Goal: Transaction & Acquisition: Purchase product/service

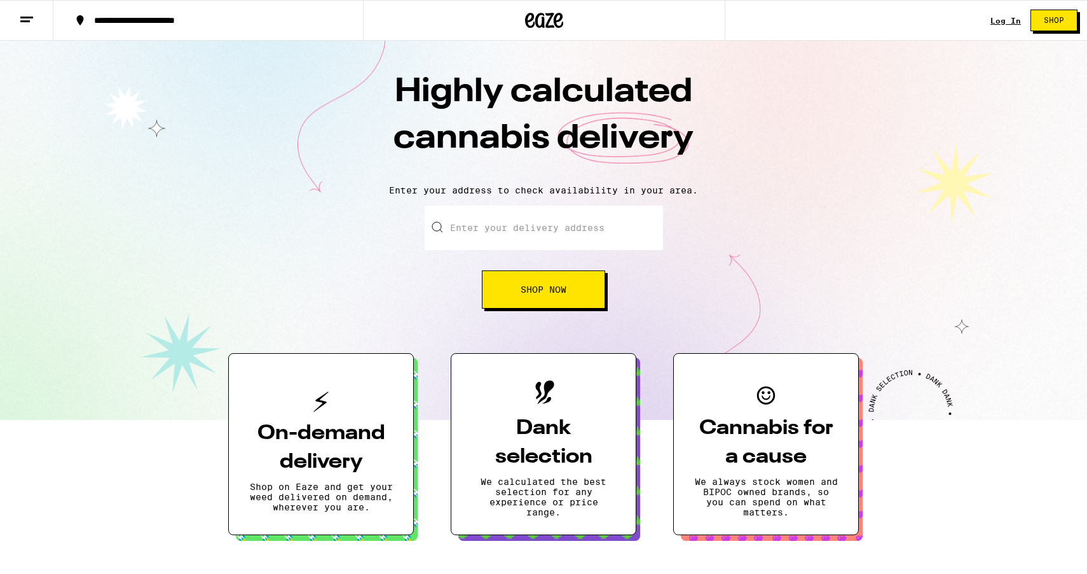
click at [1006, 20] on link "Log In" at bounding box center [1006, 21] width 31 height 8
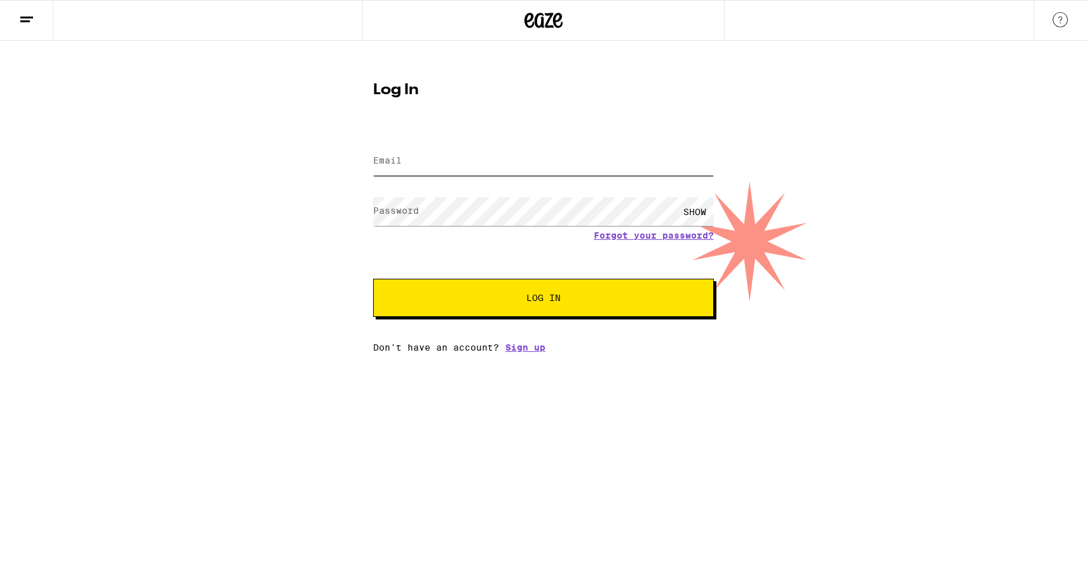
click at [417, 158] on input "Email" at bounding box center [543, 161] width 341 height 29
type input "[EMAIL_ADDRESS][DOMAIN_NAME]"
click at [373, 279] on button "Log In" at bounding box center [543, 298] width 341 height 38
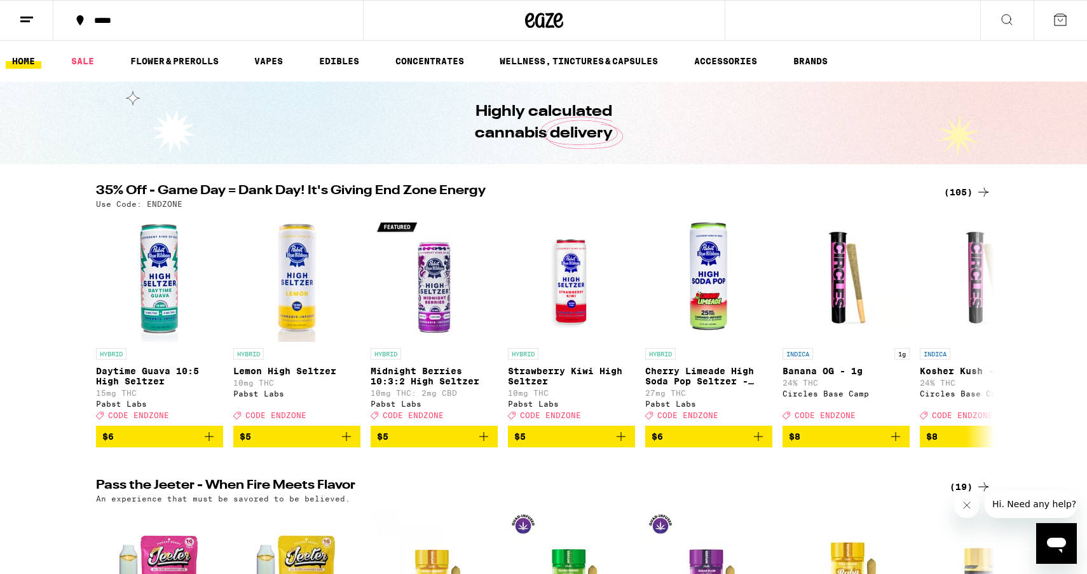
click at [969, 190] on div "(105)" at bounding box center [967, 191] width 47 height 15
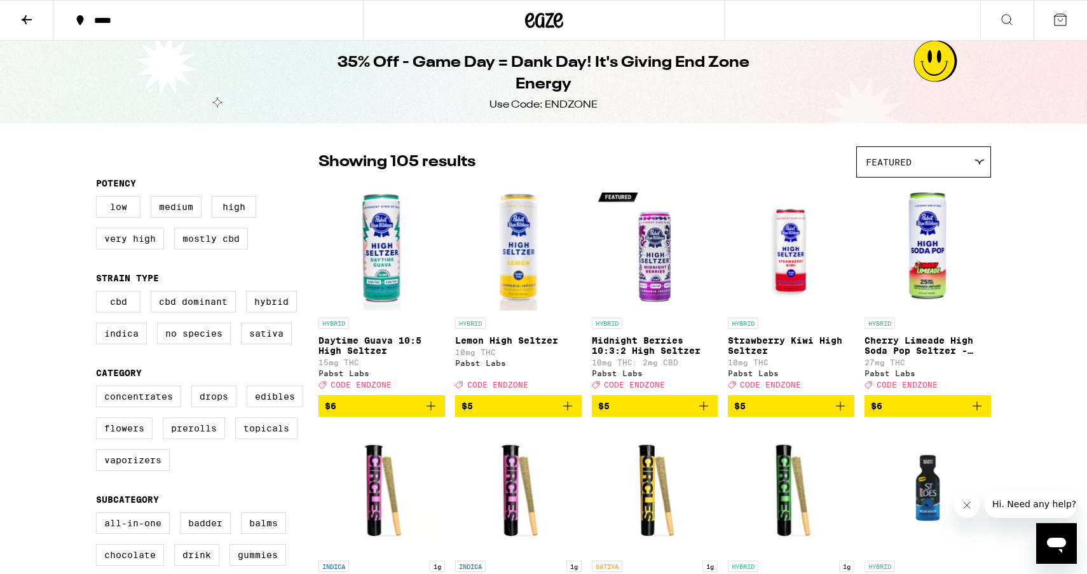
click at [113, 18] on div "*****" at bounding box center [216, 20] width 256 height 9
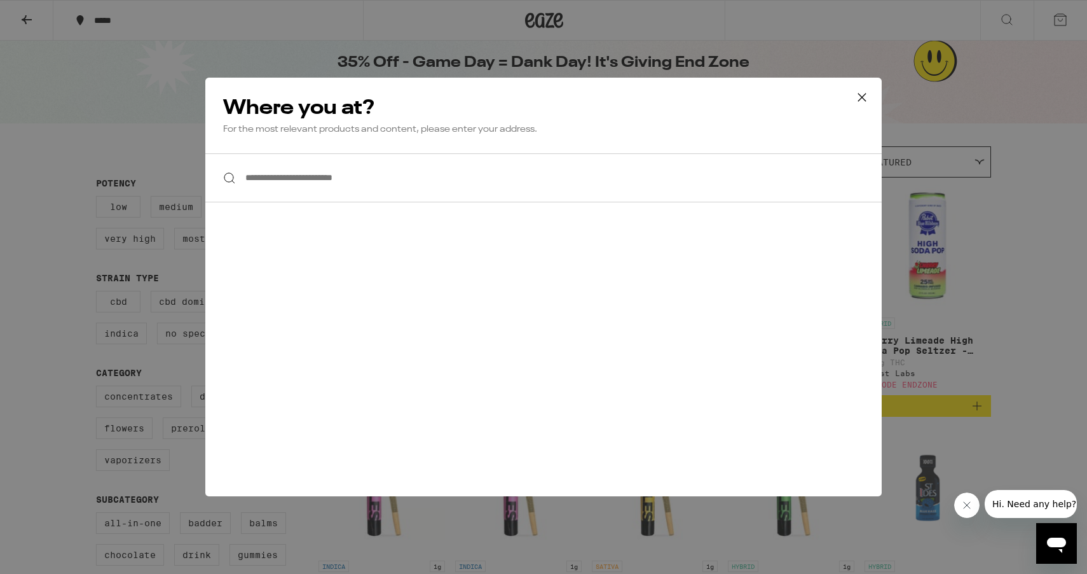
click at [296, 191] on input "**********" at bounding box center [543, 177] width 677 height 49
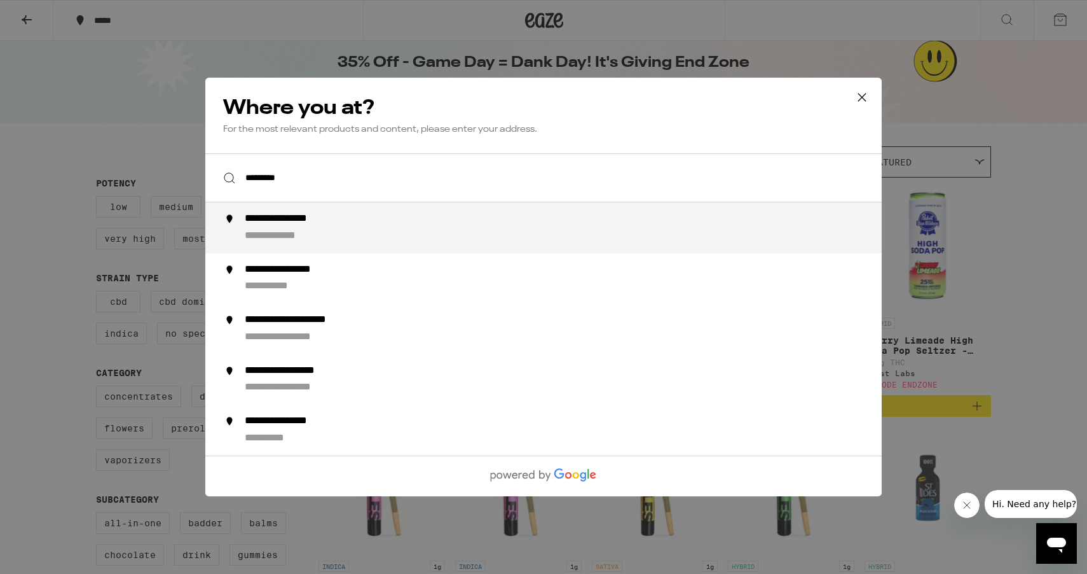
click at [299, 231] on div "**********" at bounding box center [287, 236] width 85 height 13
type input "**********"
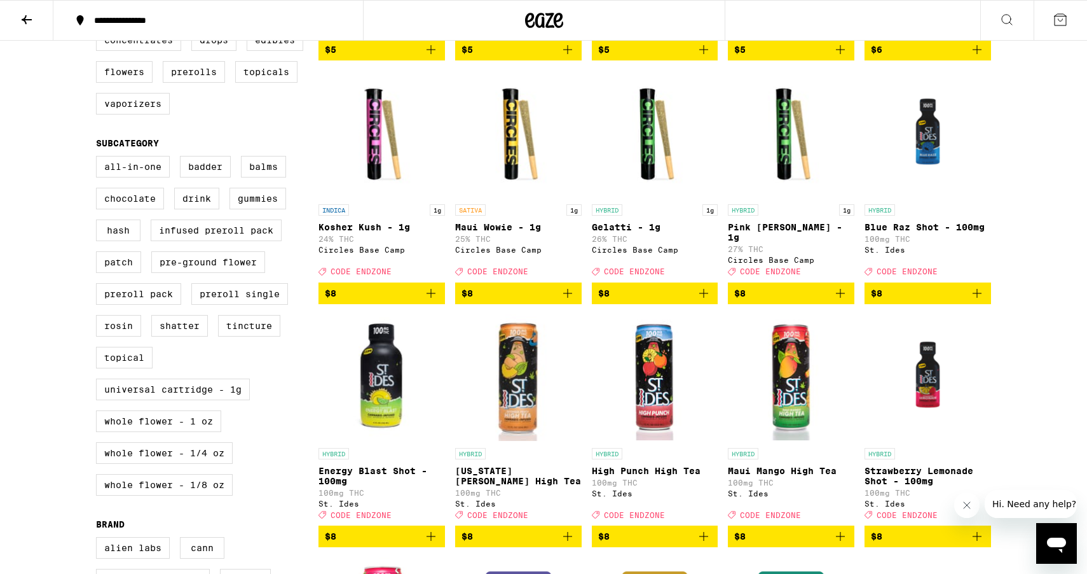
scroll to position [355, 0]
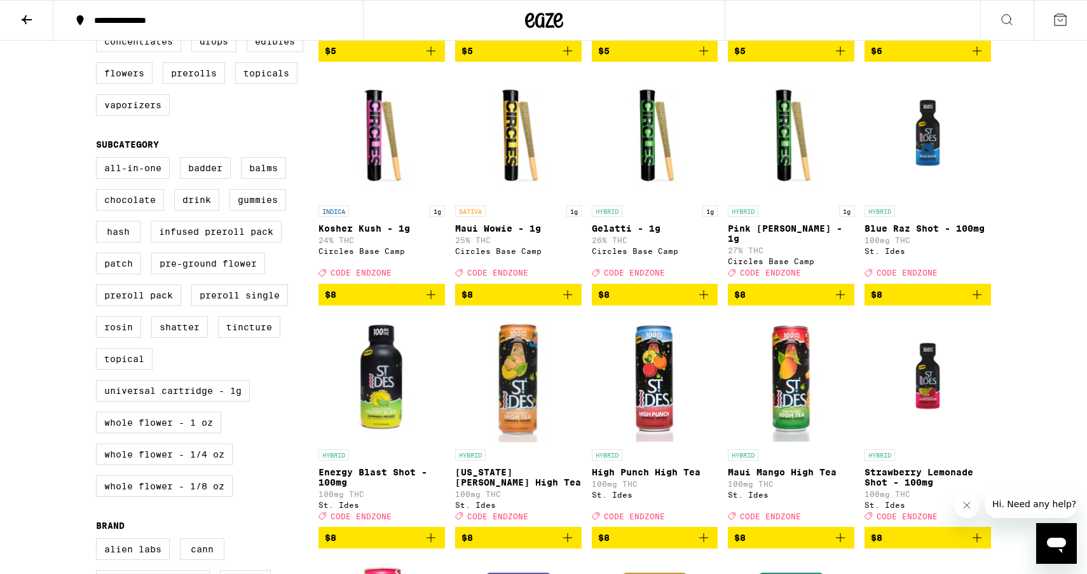
click at [434, 302] on icon "Add to bag" at bounding box center [431, 294] width 15 height 15
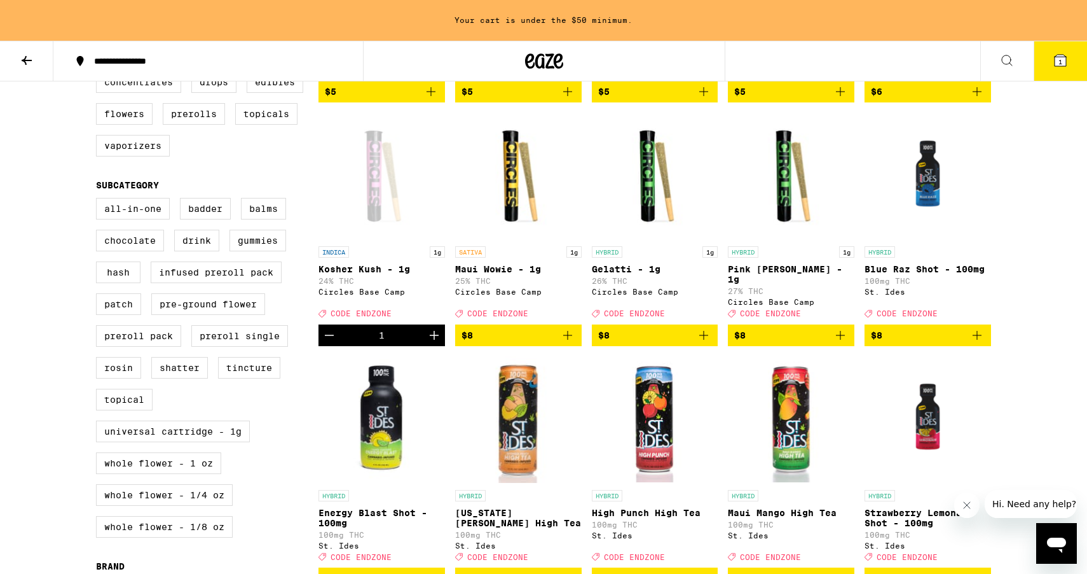
scroll to position [396, 0]
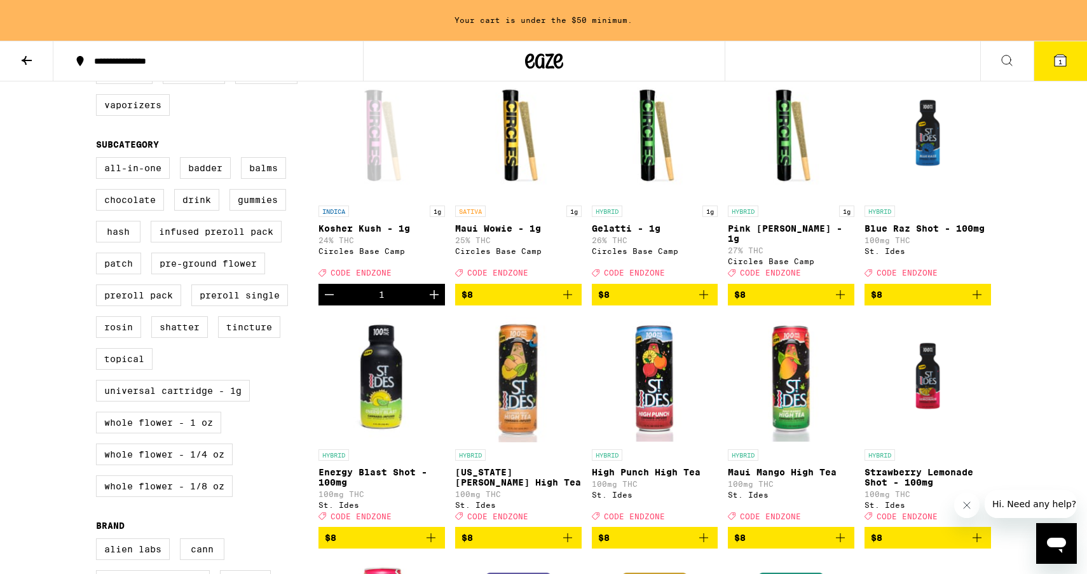
click at [570, 301] on icon "Add to bag" at bounding box center [567, 294] width 15 height 15
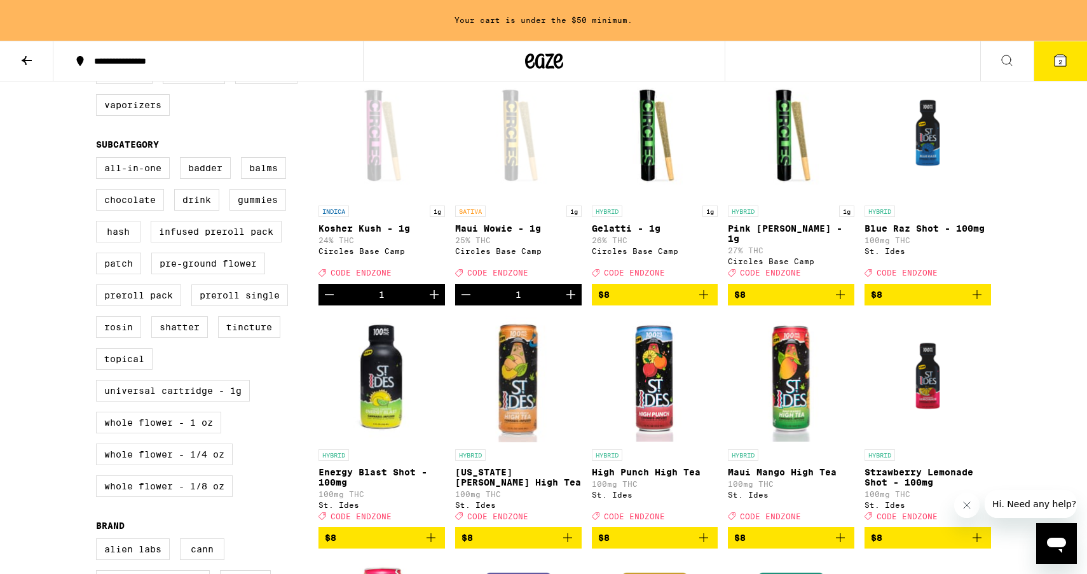
click at [706, 301] on icon "Add to bag" at bounding box center [703, 294] width 15 height 15
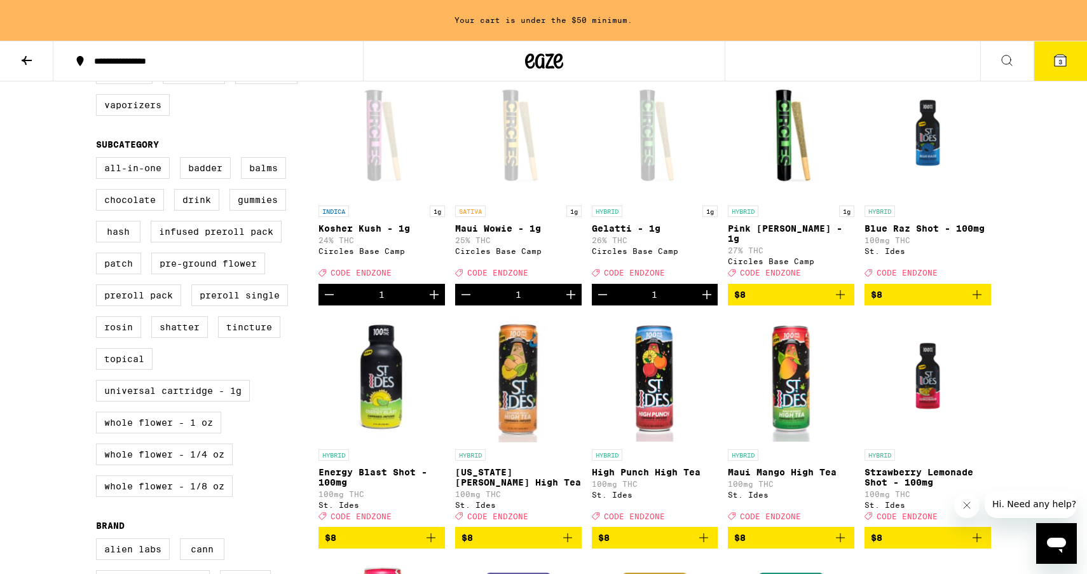
click at [600, 301] on icon "Decrement" at bounding box center [602, 294] width 15 height 15
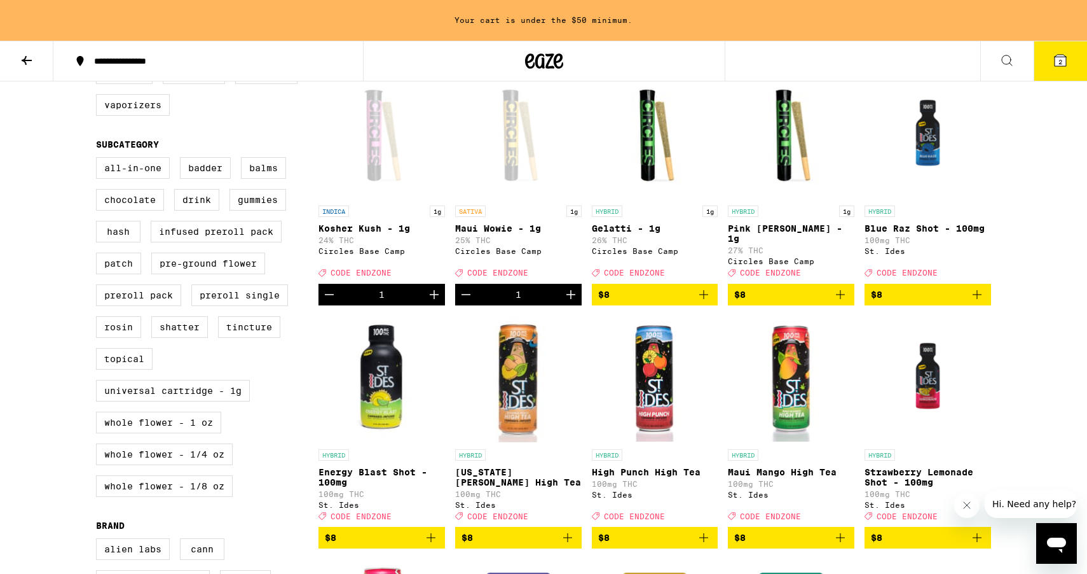
click at [706, 302] on icon "Add to bag" at bounding box center [703, 294] width 15 height 15
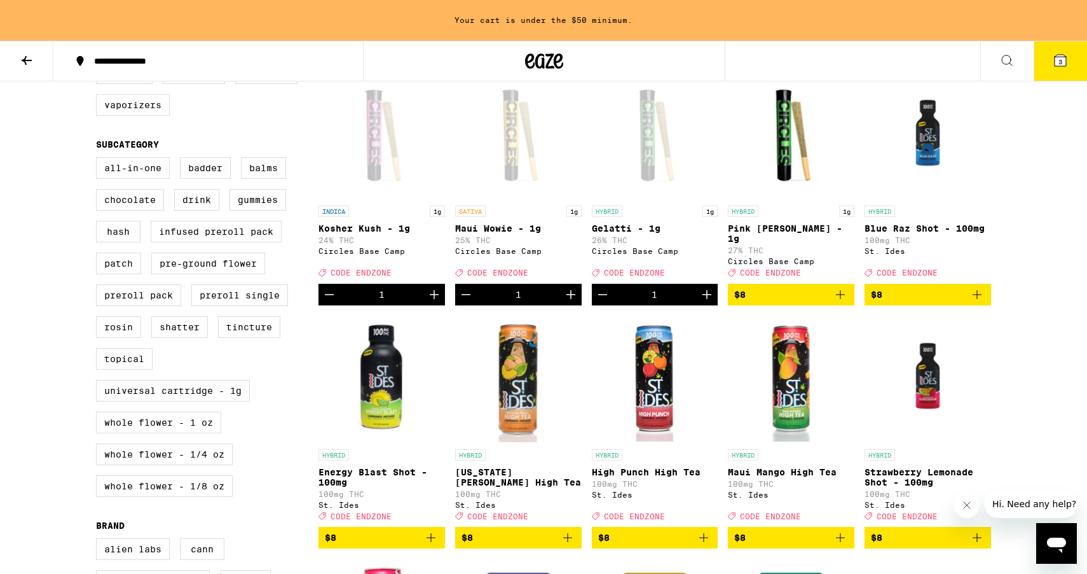
click at [841, 299] on icon "Add to bag" at bounding box center [840, 294] width 9 height 9
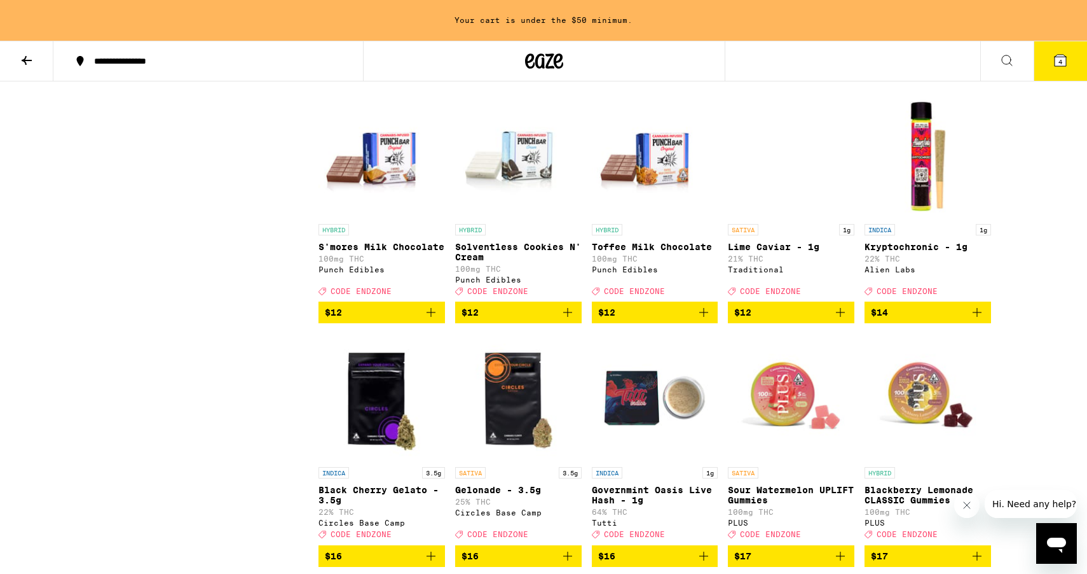
scroll to position [1103, 0]
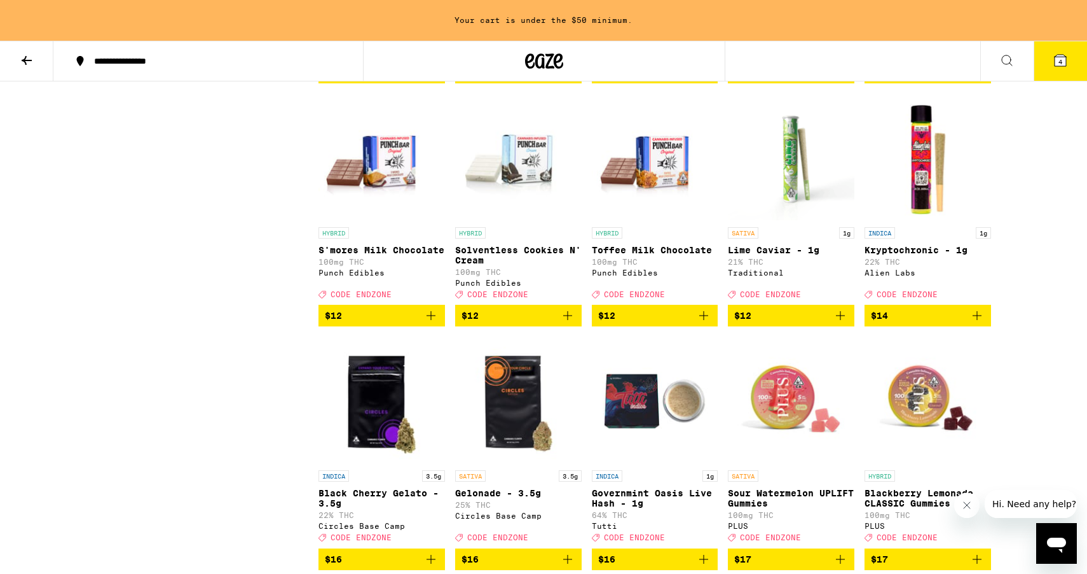
click at [977, 320] on icon "Add to bag" at bounding box center [977, 315] width 9 height 9
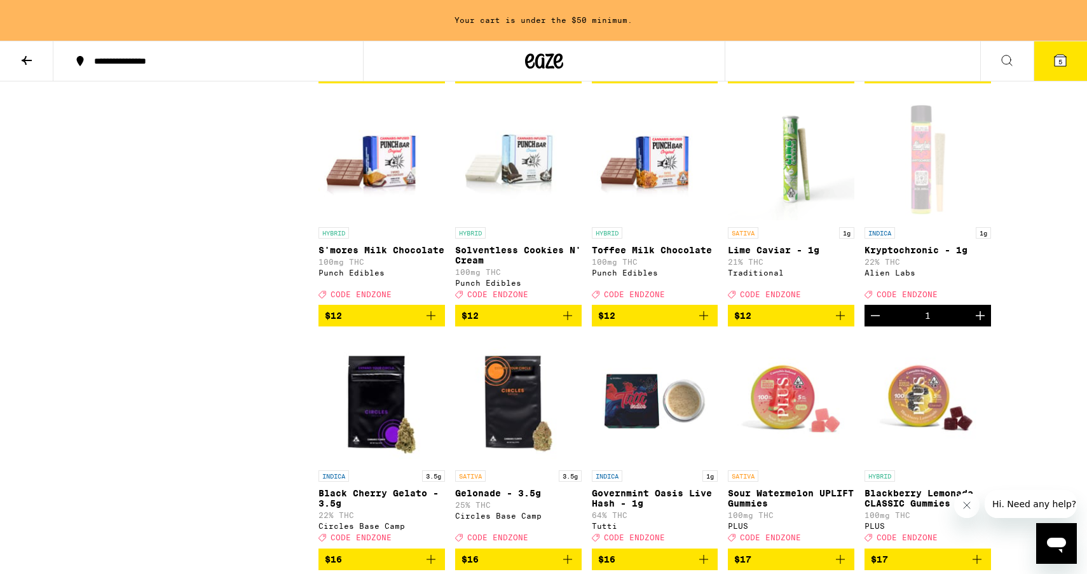
click at [838, 323] on icon "Add to bag" at bounding box center [840, 315] width 15 height 15
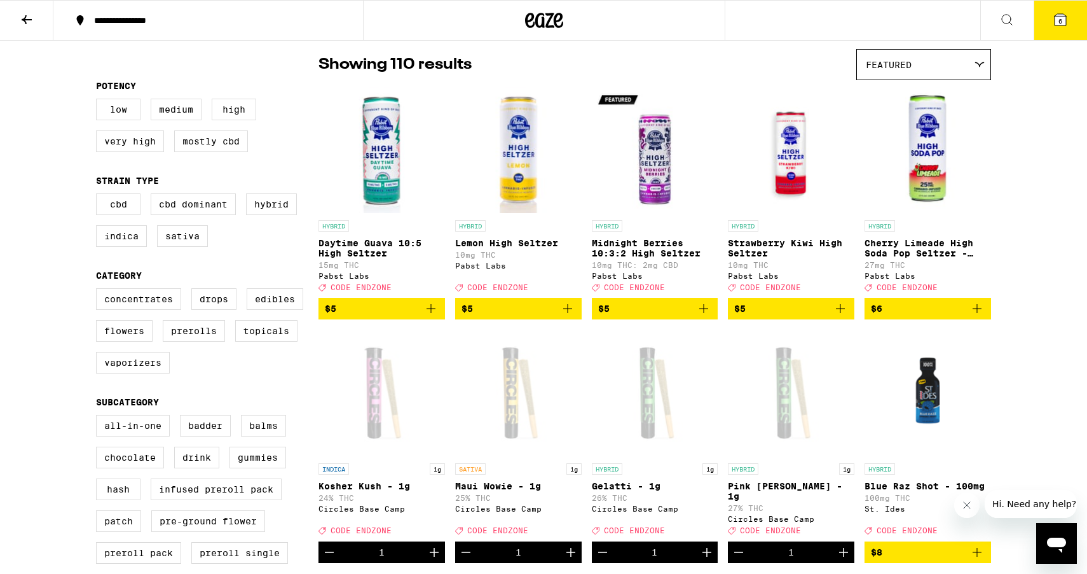
scroll to position [0, 0]
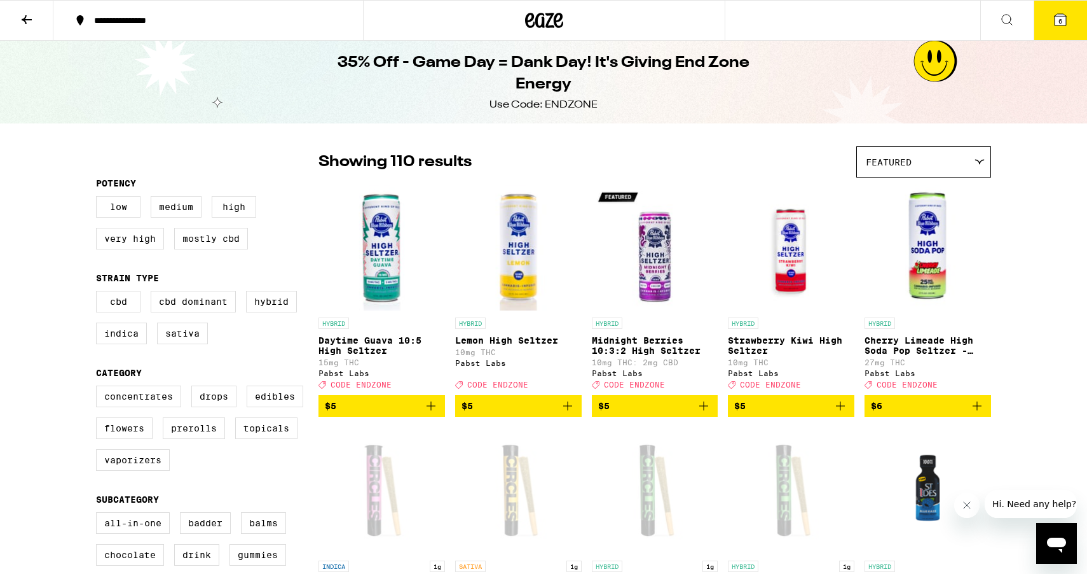
click at [28, 24] on icon at bounding box center [26, 19] width 15 height 15
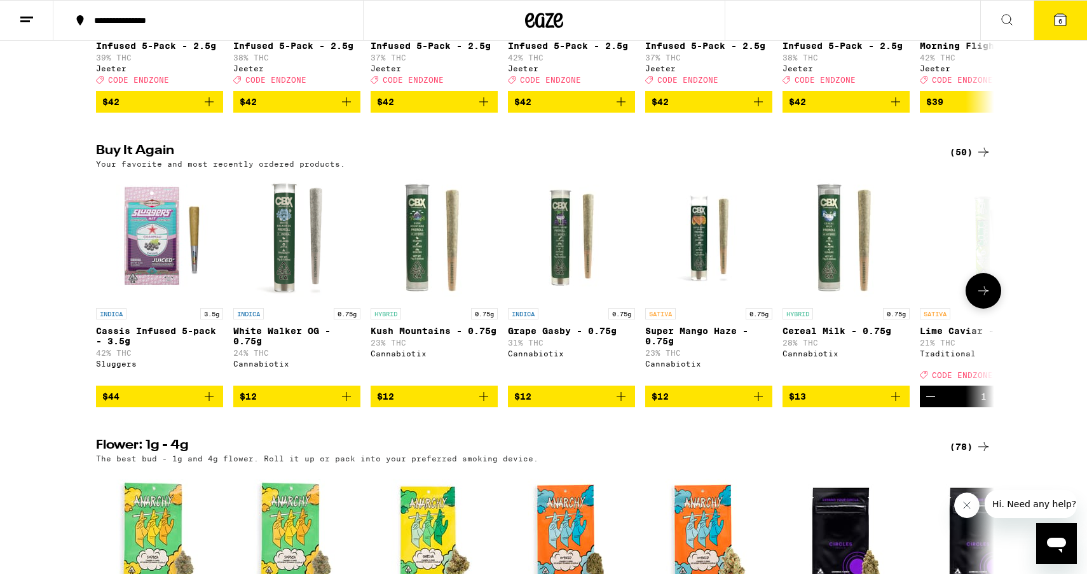
scroll to position [591, 0]
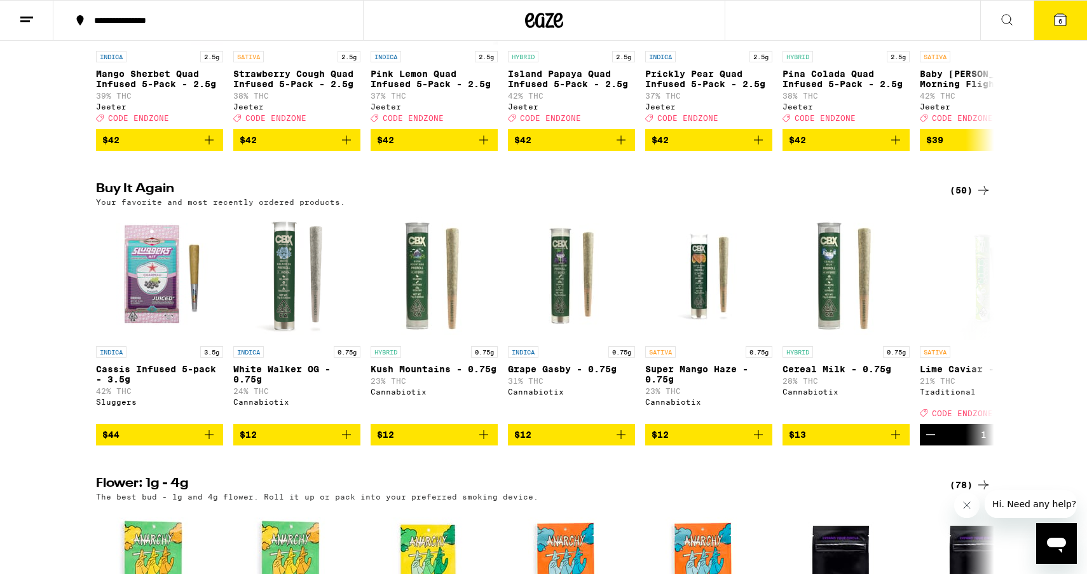
click at [1070, 22] on button "6" at bounding box center [1060, 20] width 53 height 39
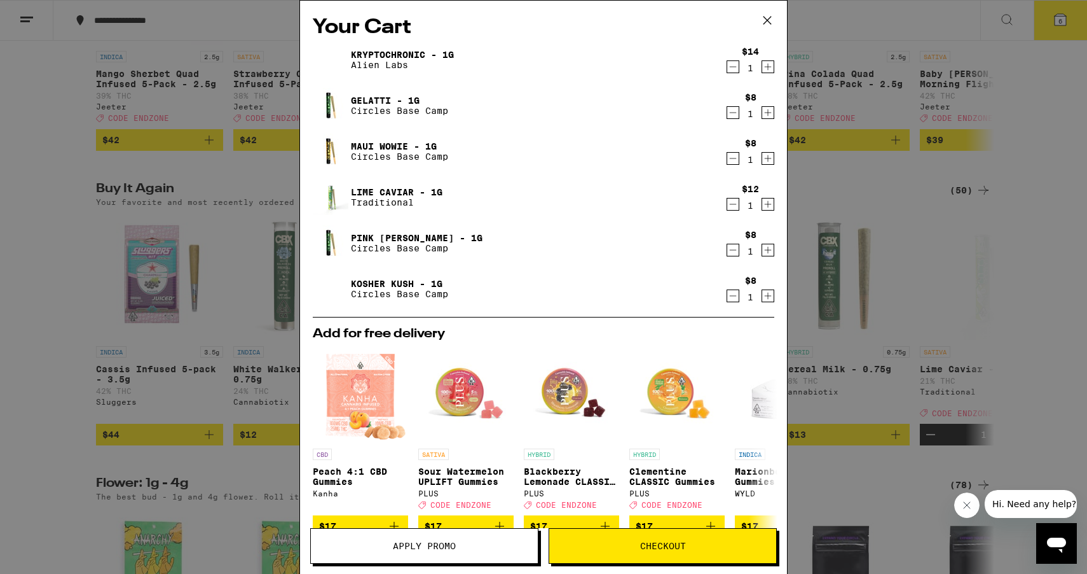
scroll to position [196, 0]
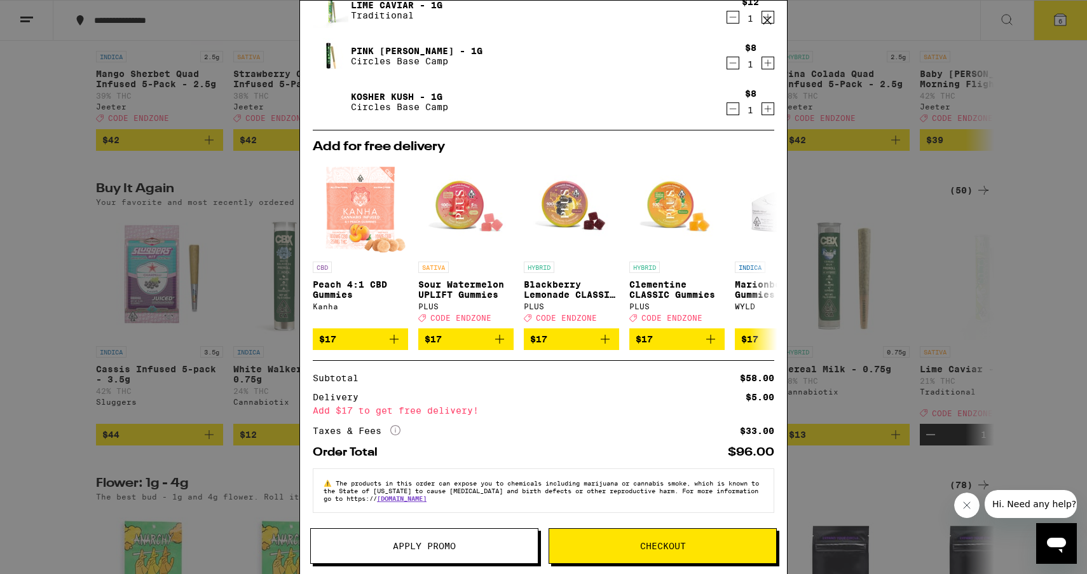
click at [1011, 282] on div "Your Cart Kryptochronic - 1g Alien Labs $14 1 Gelatti - 1g Circles Base Camp $8…" at bounding box center [543, 287] width 1087 height 574
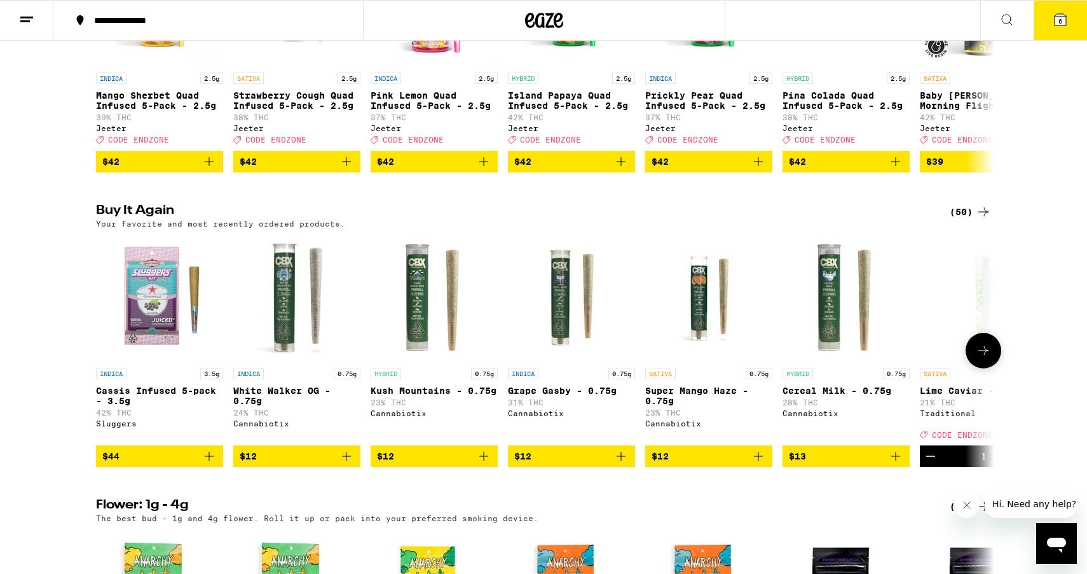
click at [215, 464] on icon "Add to bag" at bounding box center [209, 455] width 15 height 15
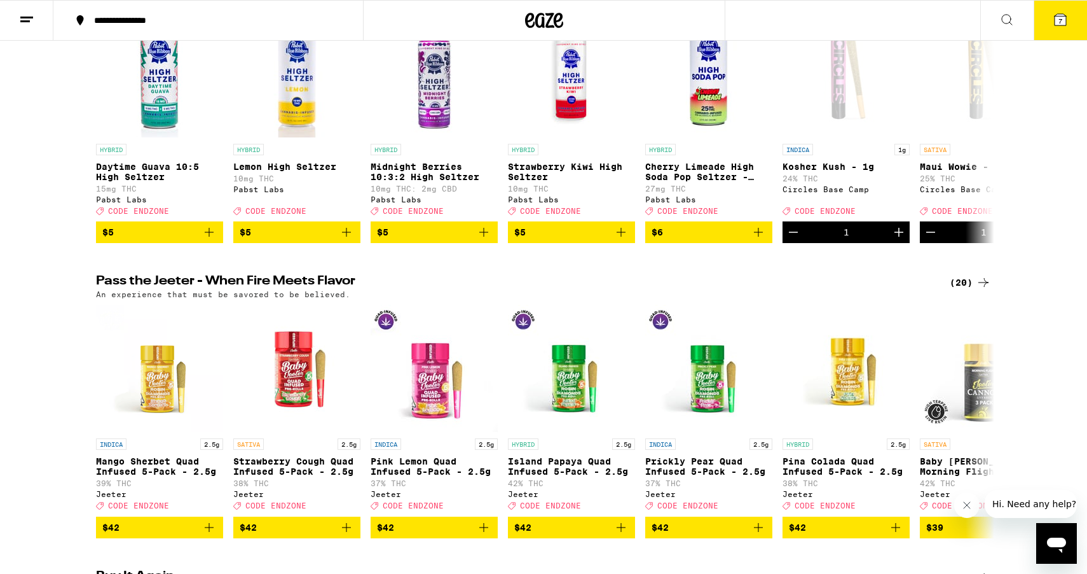
scroll to position [286, 0]
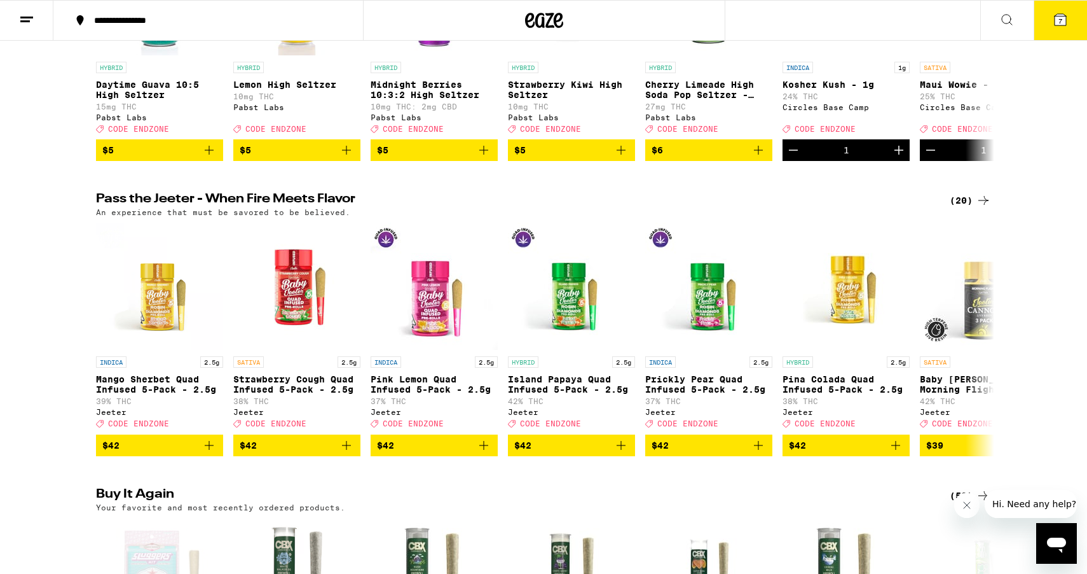
click at [1055, 15] on icon at bounding box center [1060, 19] width 11 height 11
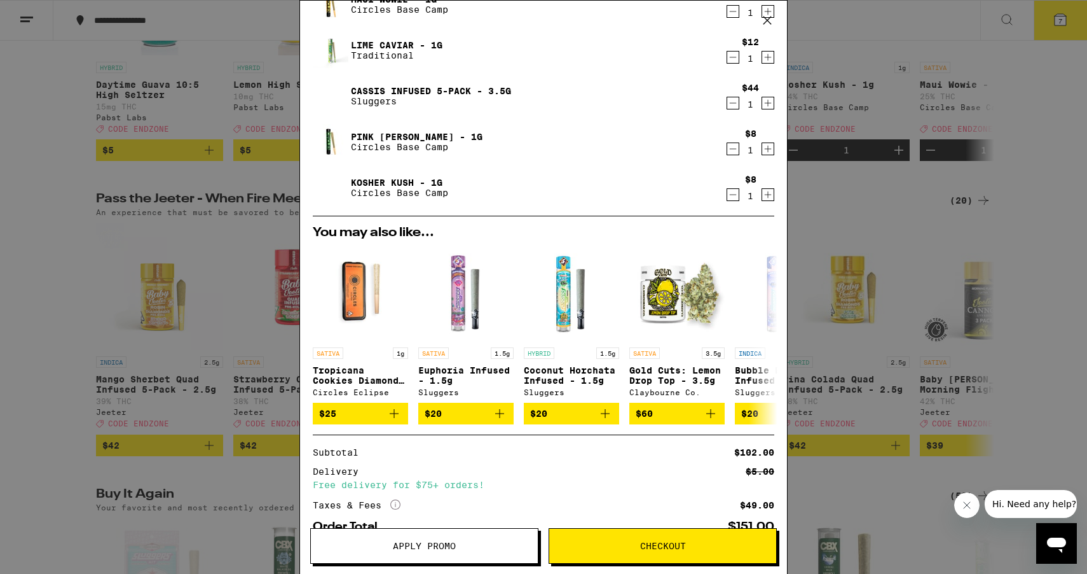
scroll to position [229, 0]
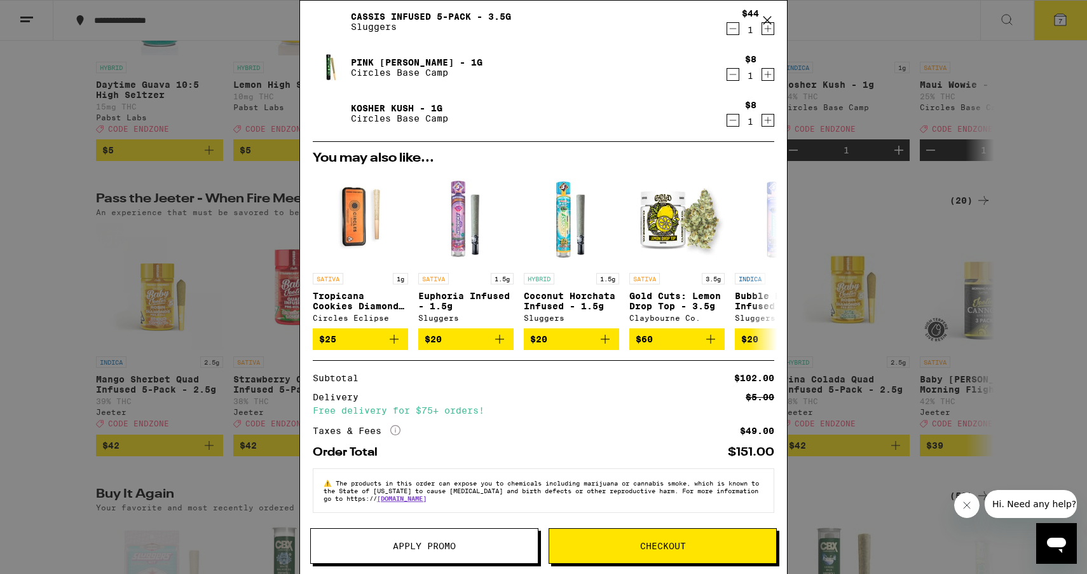
click at [493, 546] on span "Apply Promo" at bounding box center [424, 545] width 227 height 9
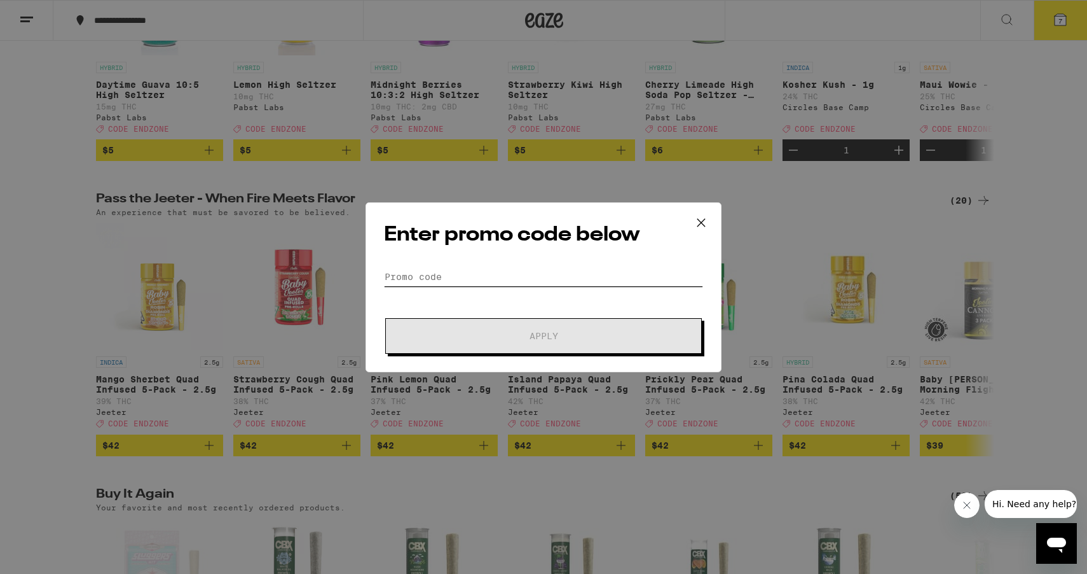
click at [462, 277] on input "Promo Code" at bounding box center [543, 276] width 319 height 19
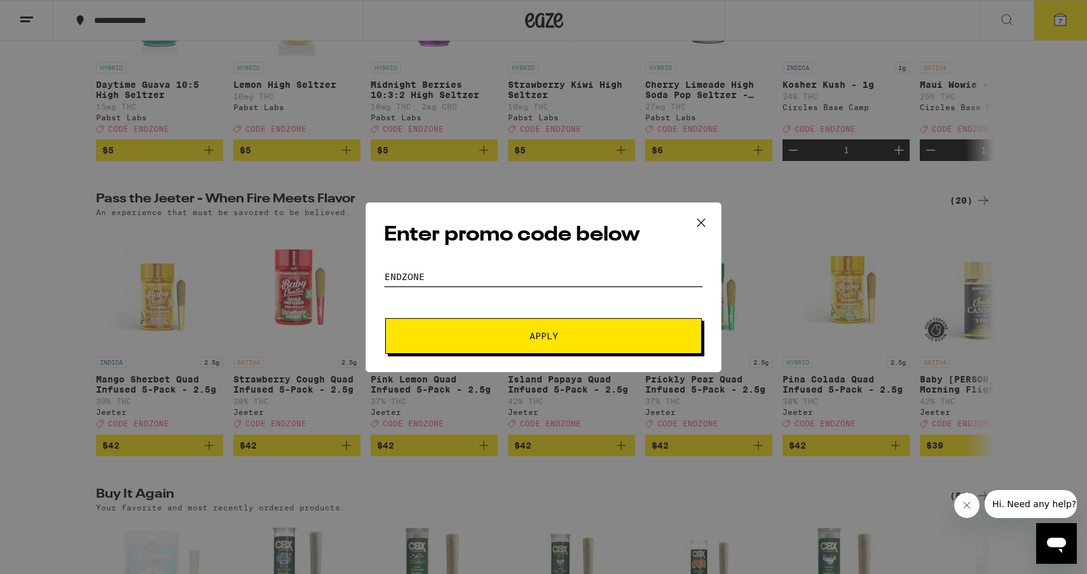
type input "endzone"
click at [385, 318] on button "Apply" at bounding box center [543, 336] width 317 height 36
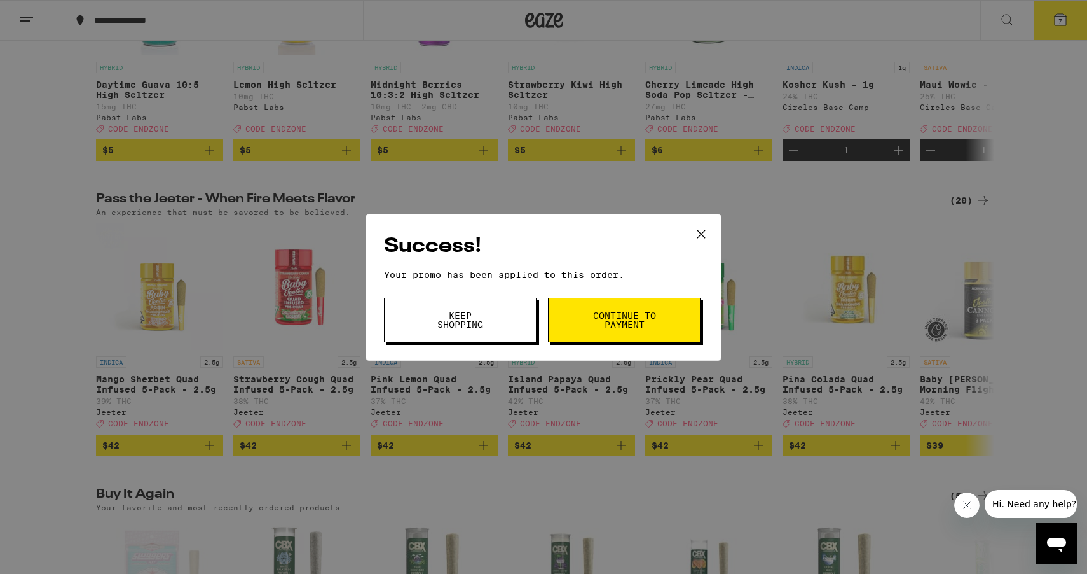
click at [471, 317] on span "Keep Shopping" at bounding box center [460, 320] width 65 height 18
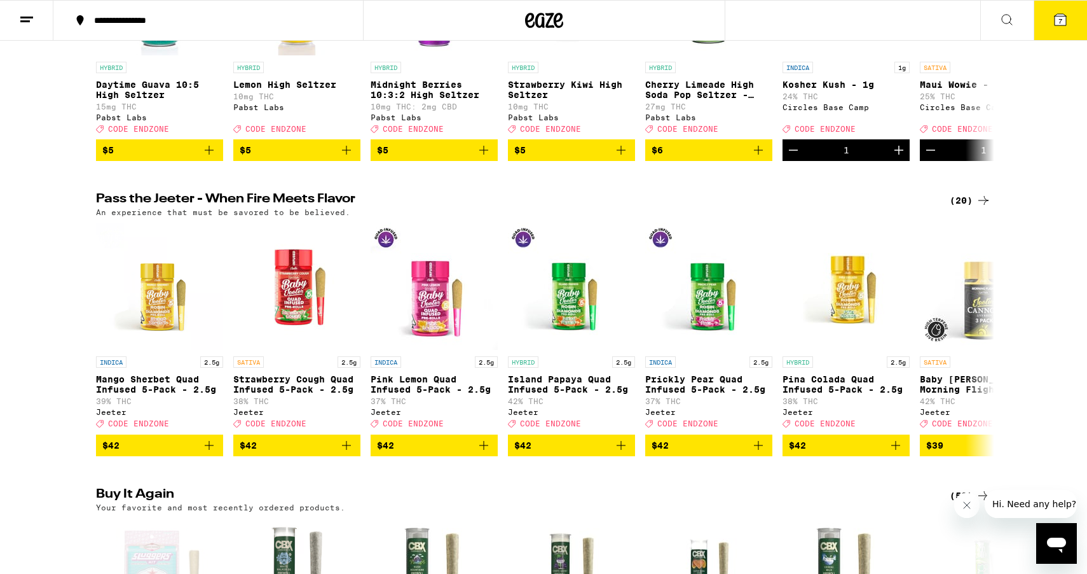
click at [1061, 18] on span "7" at bounding box center [1061, 21] width 4 height 8
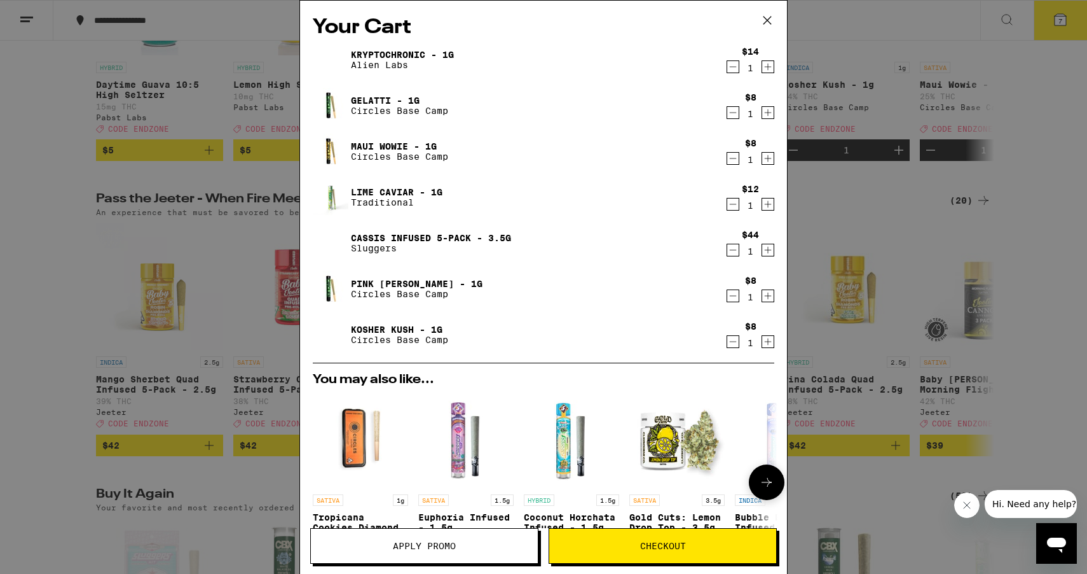
scroll to position [248, 0]
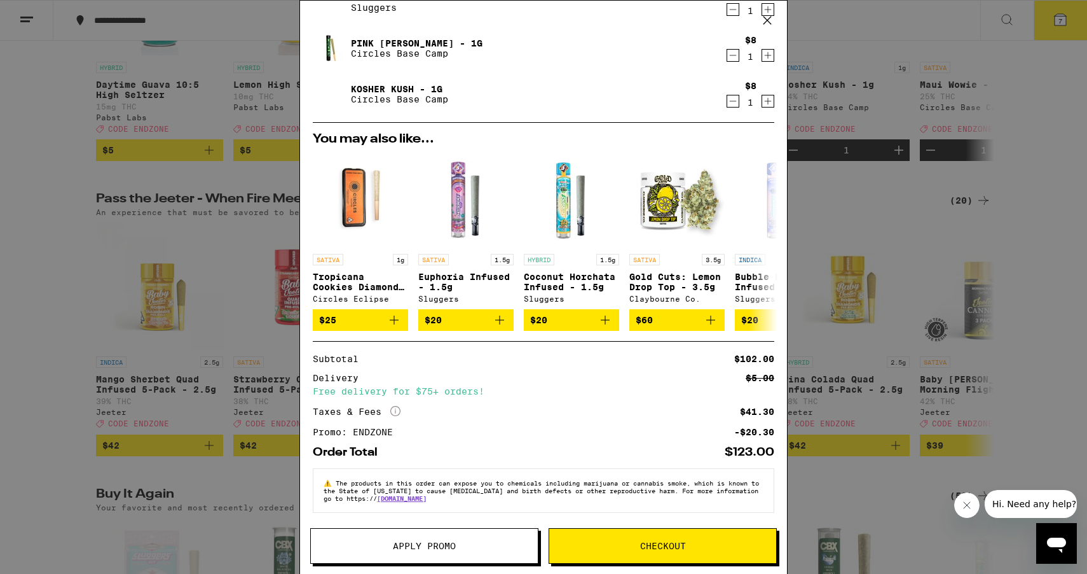
click at [724, 549] on span "Checkout" at bounding box center [662, 545] width 227 height 9
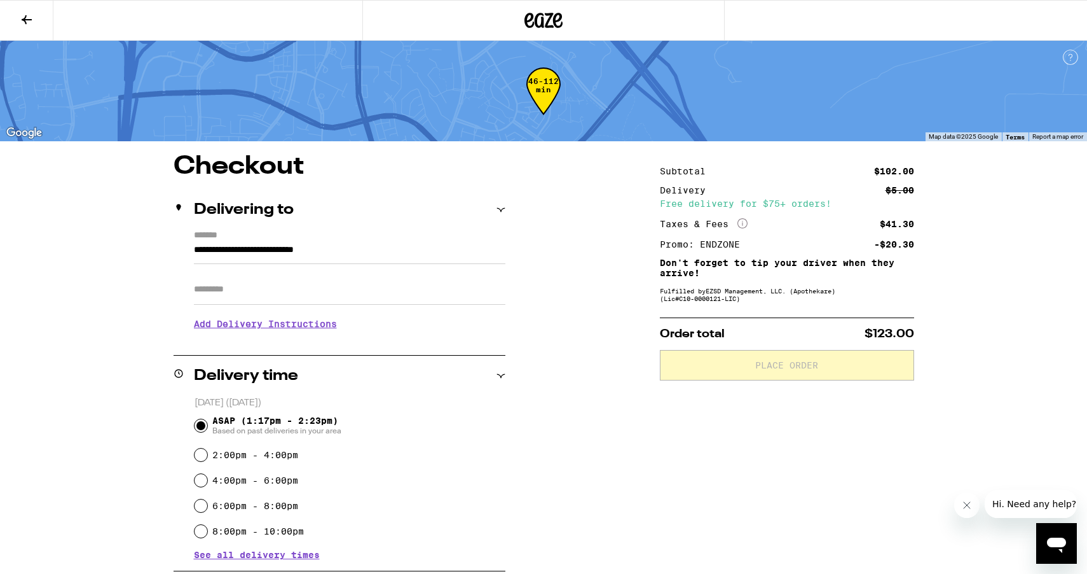
click at [328, 298] on input "Apt/Suite" at bounding box center [350, 289] width 312 height 31
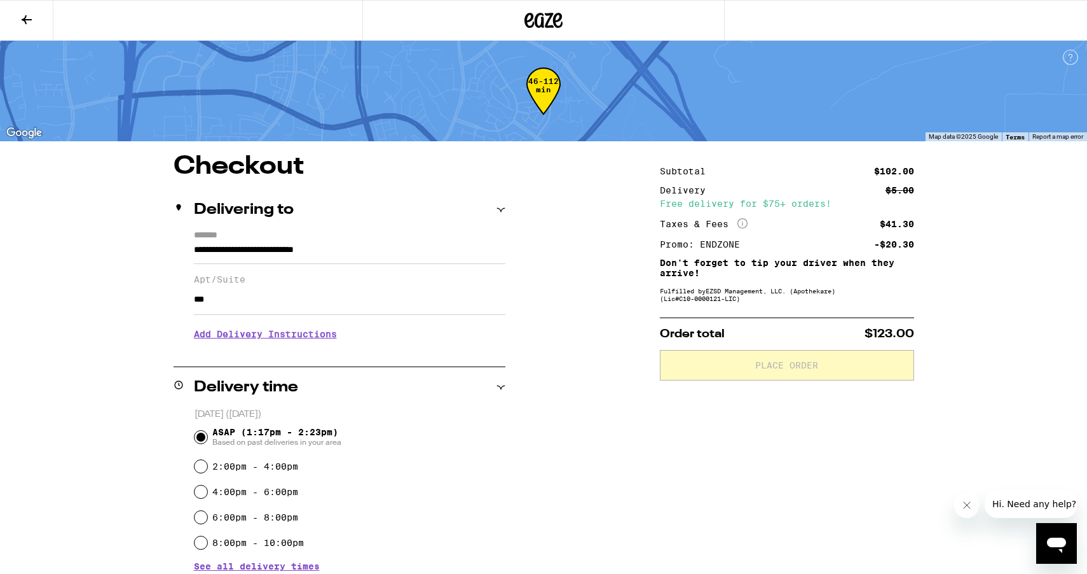
type input "***"
click at [251, 340] on h3 "Add Delivery Instructions" at bounding box center [350, 333] width 312 height 29
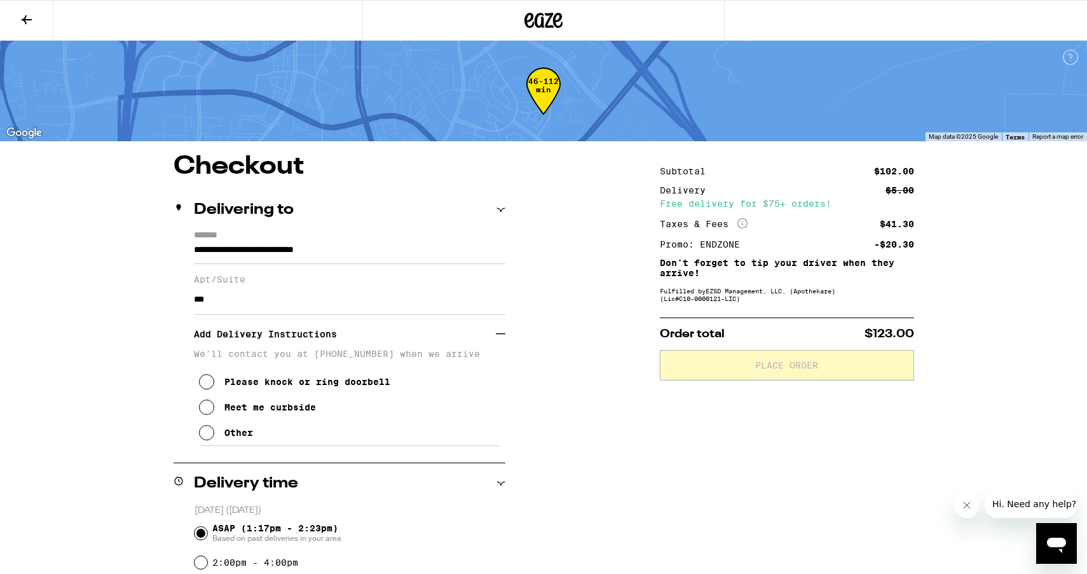
click at [257, 384] on div "Please knock or ring doorbell" at bounding box center [307, 381] width 166 height 10
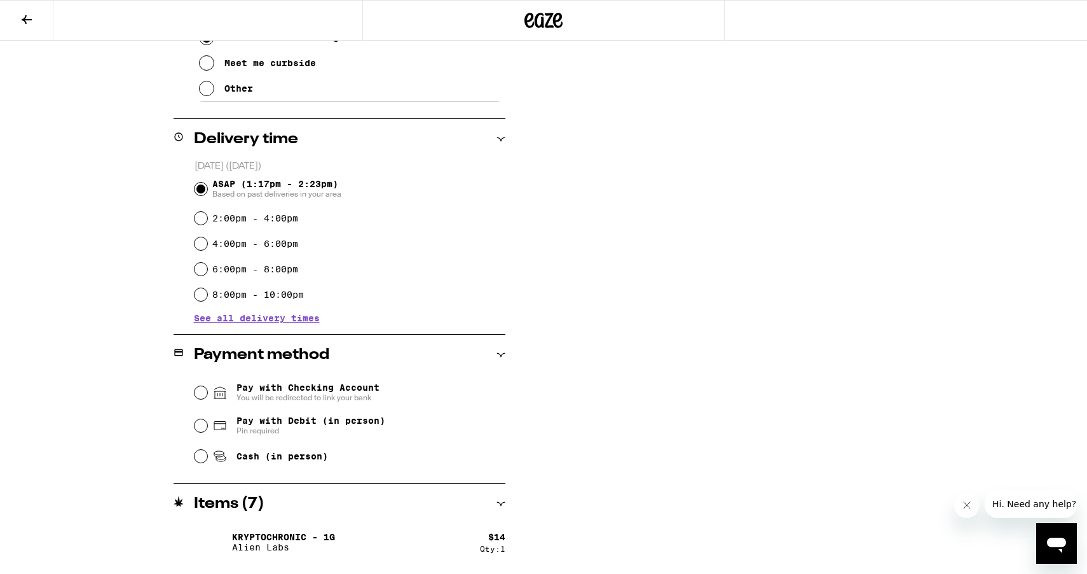
scroll to position [398, 0]
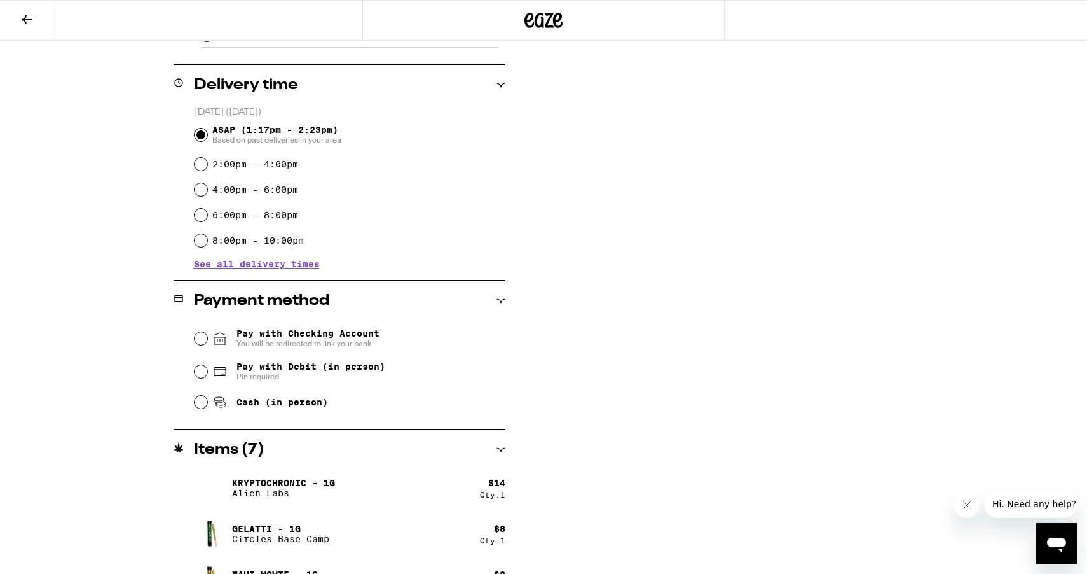
click at [279, 407] on span "Cash (in person)" at bounding box center [283, 402] width 92 height 10
click at [207, 408] on input "Cash (in person)" at bounding box center [201, 402] width 13 height 13
radio input "true"
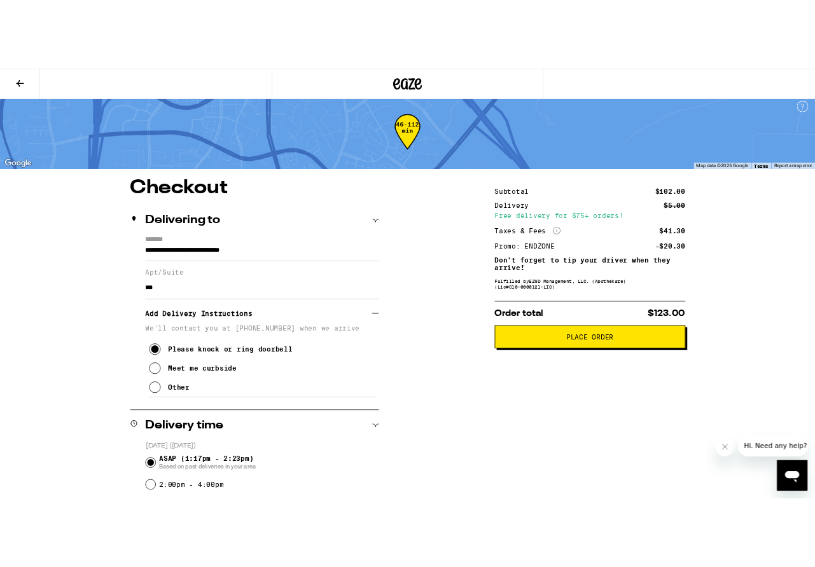
scroll to position [0, 0]
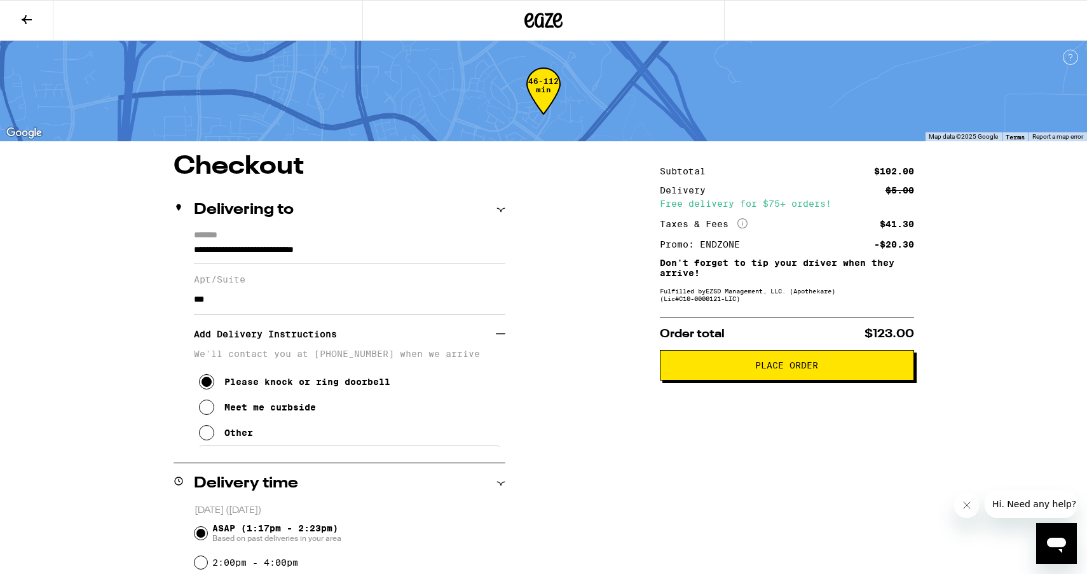
click at [822, 376] on button "Place Order" at bounding box center [787, 365] width 254 height 31
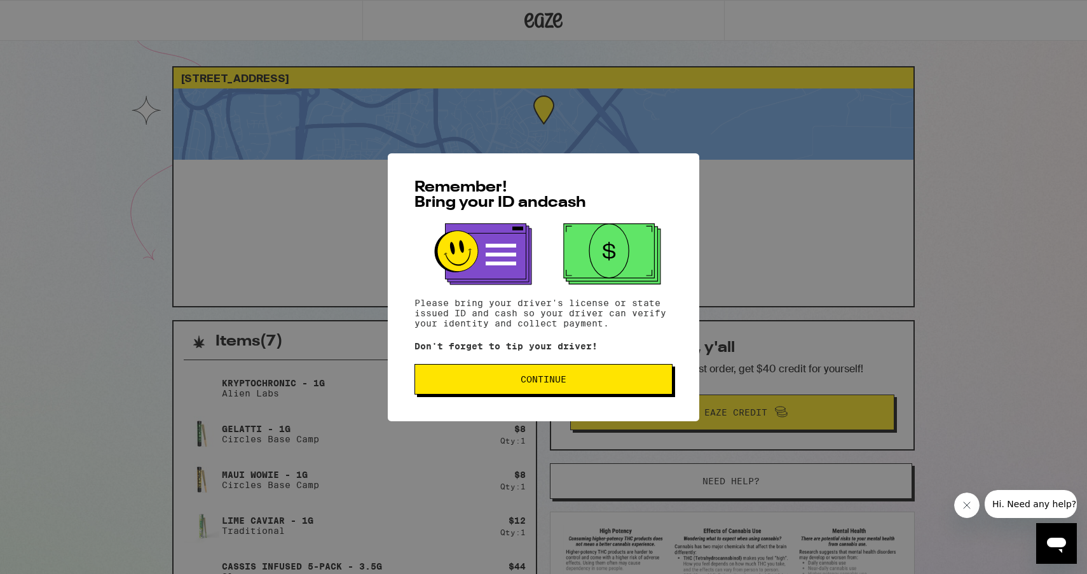
click at [605, 376] on button "Continue" at bounding box center [544, 379] width 258 height 31
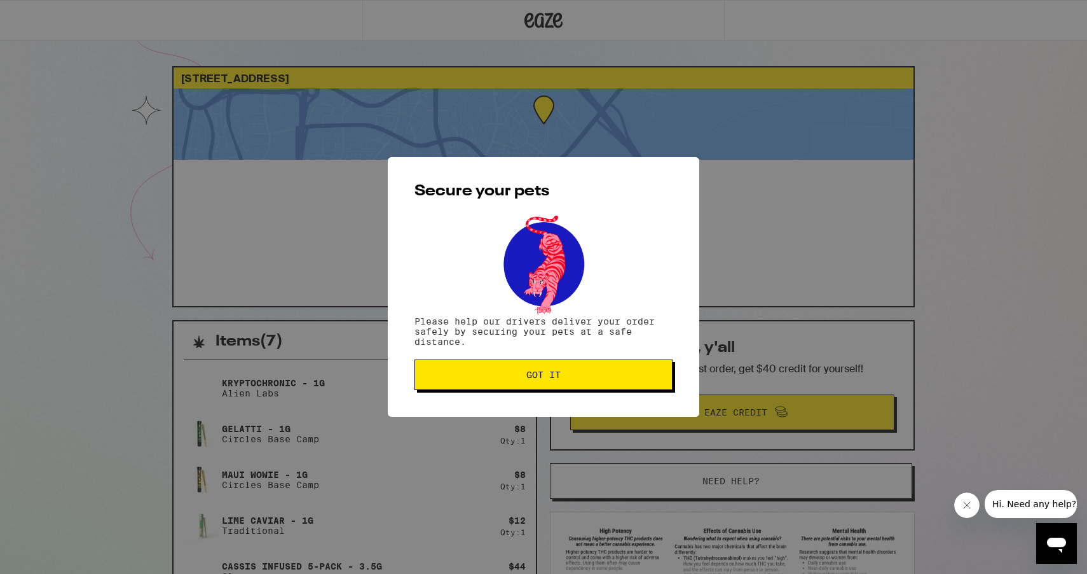
click at [500, 378] on span "Got it" at bounding box center [543, 374] width 237 height 9
